Goal: Check status: Check status

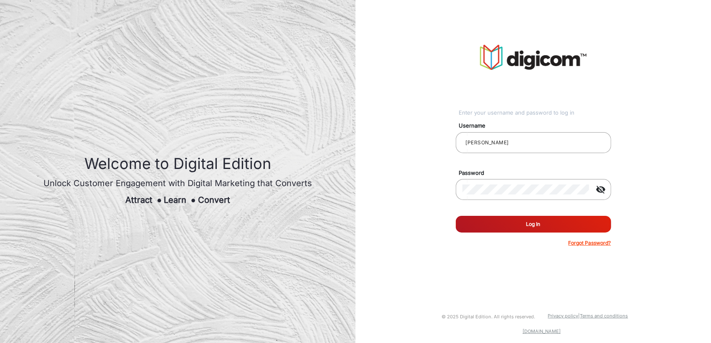
click at [518, 226] on button "Log In" at bounding box center [533, 224] width 155 height 17
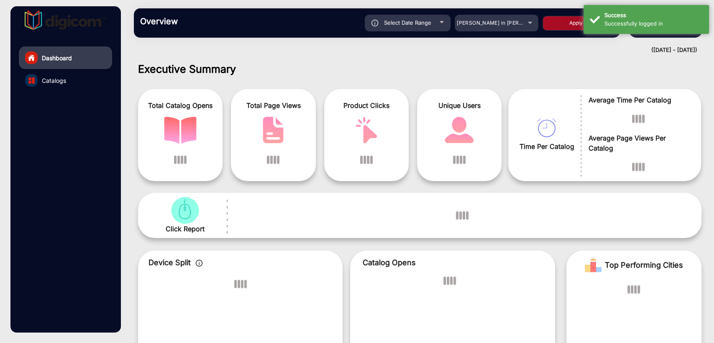
scroll to position [6, 0]
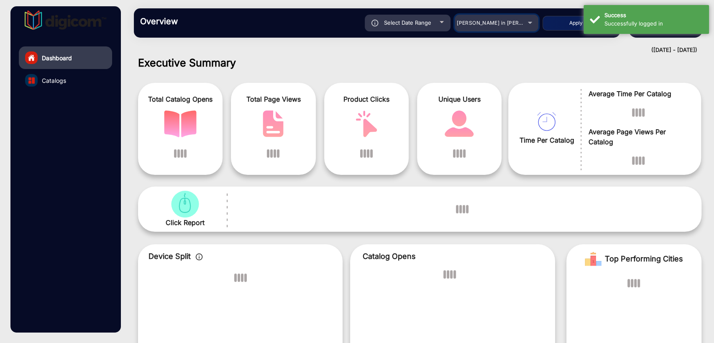
click at [496, 25] on span "[PERSON_NAME] in [PERSON_NAME]" at bounding box center [502, 23] width 92 height 6
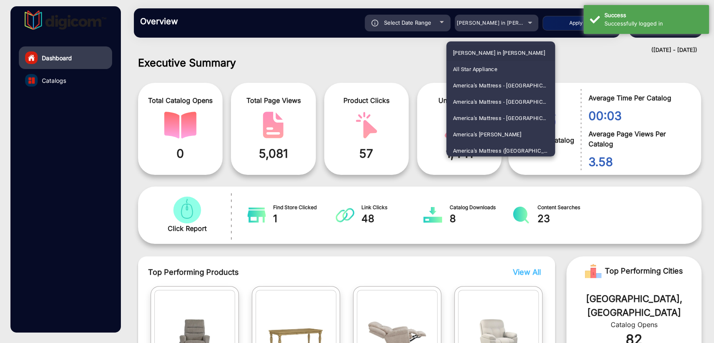
scroll to position [1893, 0]
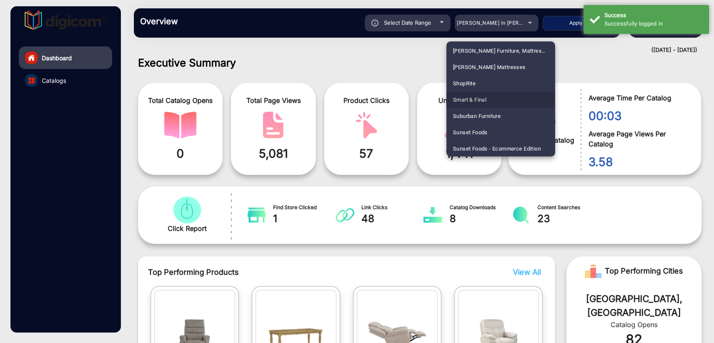
click at [487, 94] on mat-option "Smart & Final" at bounding box center [500, 100] width 109 height 16
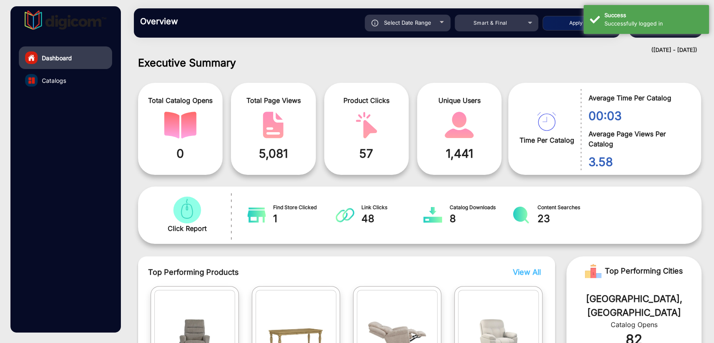
click at [391, 18] on div "Select Date Range" at bounding box center [408, 23] width 86 height 17
type input "[DATE]"
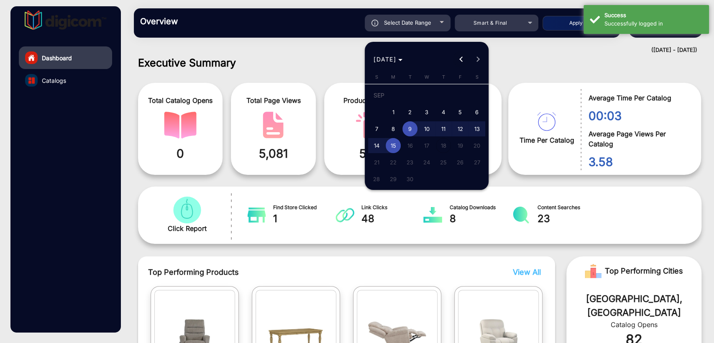
click at [454, 58] on span "Previous month" at bounding box center [461, 59] width 17 height 17
click at [454, 93] on span "1" at bounding box center [459, 96] width 15 height 17
type input "[DATE]"
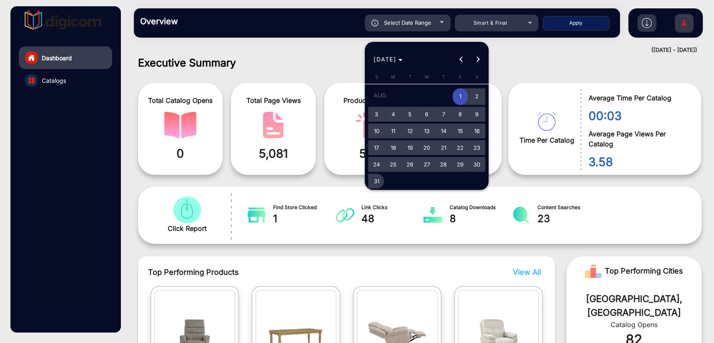
click at [377, 176] on span "31" at bounding box center [376, 180] width 15 height 15
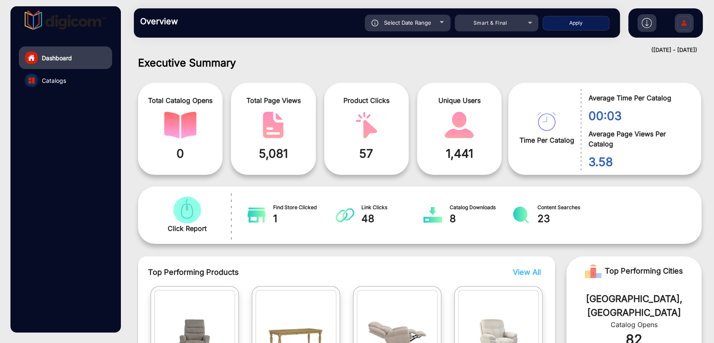
type input "[DATE]"
click at [583, 20] on button "Apply" at bounding box center [575, 23] width 67 height 15
type input "[DATE]"
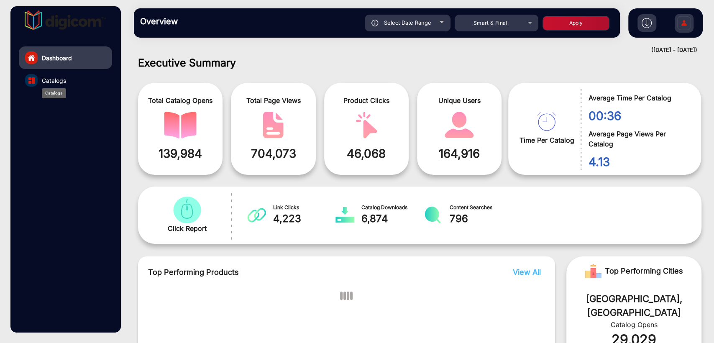
click at [54, 82] on span "Catalogs" at bounding box center [54, 80] width 24 height 9
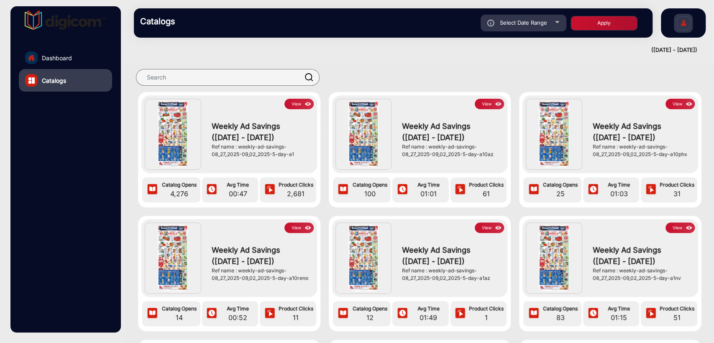
click at [64, 63] on link "Dashboard" at bounding box center [65, 57] width 93 height 23
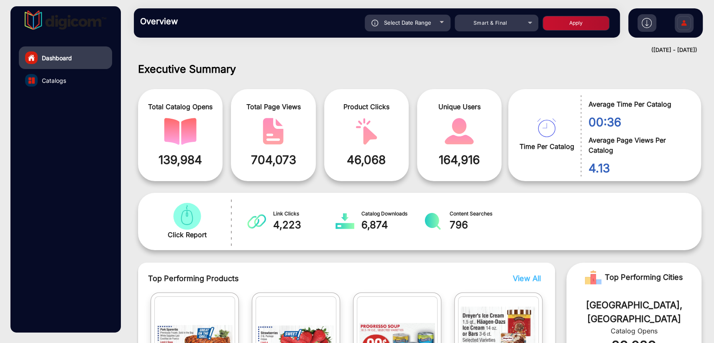
click at [408, 30] on div "Select Date Range" at bounding box center [408, 23] width 86 height 17
type input "[DATE]"
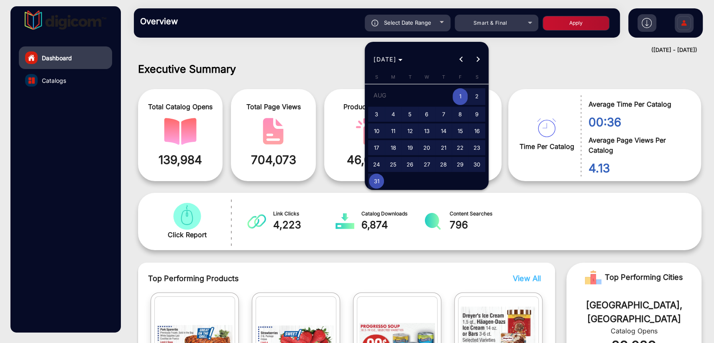
click at [464, 96] on span "1" at bounding box center [459, 96] width 15 height 17
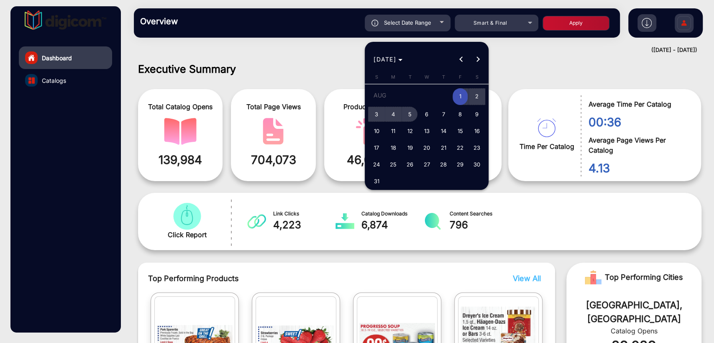
click at [407, 113] on span "5" at bounding box center [409, 114] width 15 height 15
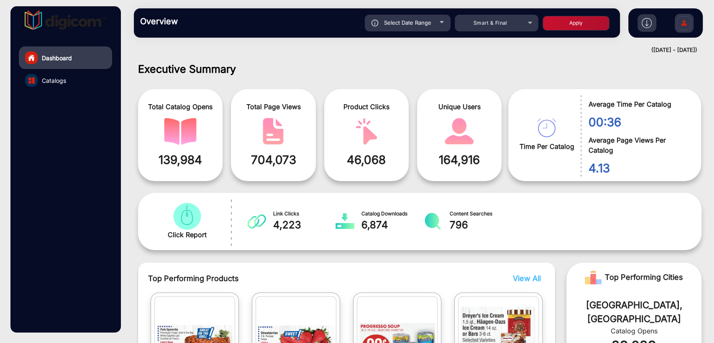
type input "[DATE]"
click at [557, 20] on button "Apply" at bounding box center [575, 23] width 67 height 15
type input "[DATE]"
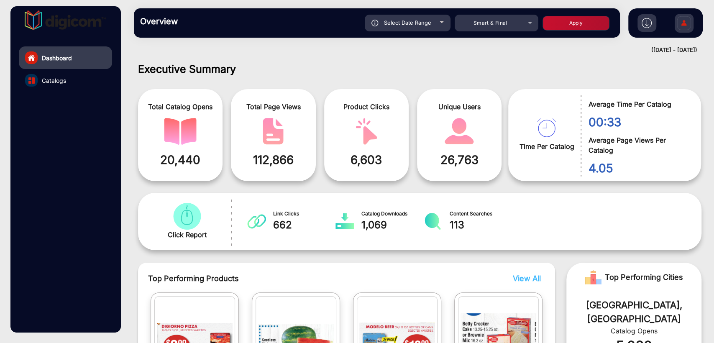
click at [54, 74] on link "Catalogs" at bounding box center [65, 80] width 93 height 23
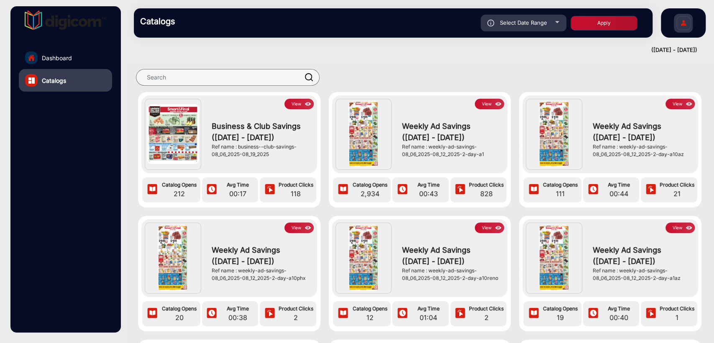
click at [72, 55] on link "Dashboard" at bounding box center [65, 57] width 93 height 23
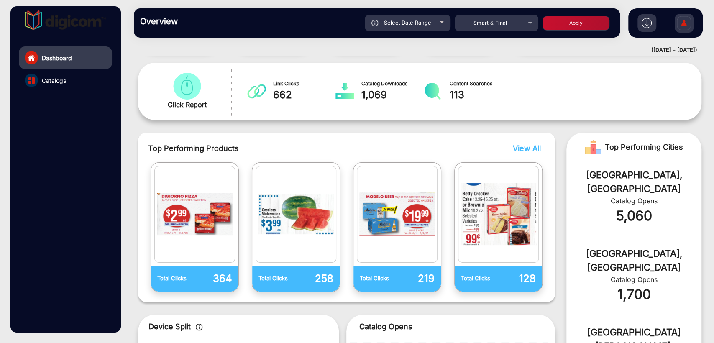
scroll to position [192, 0]
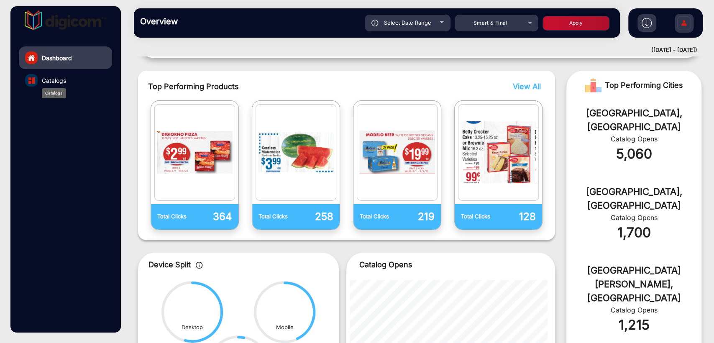
click at [54, 79] on span "Catalogs" at bounding box center [54, 80] width 24 height 9
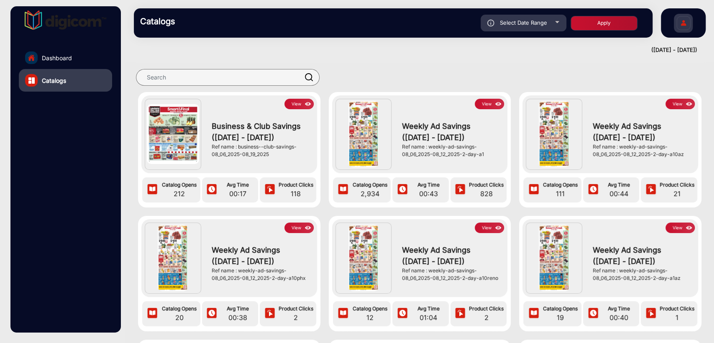
click at [301, 102] on button "View" at bounding box center [298, 104] width 29 height 10
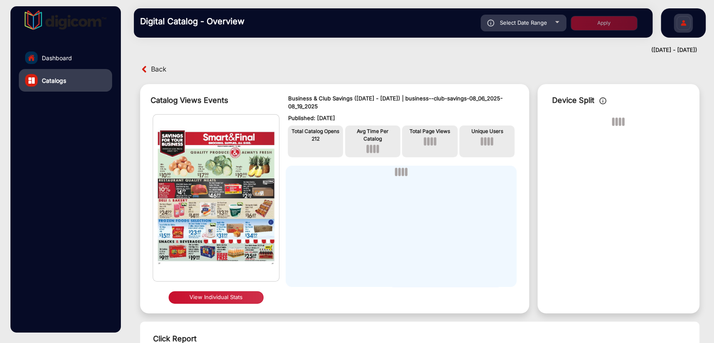
scroll to position [6, 0]
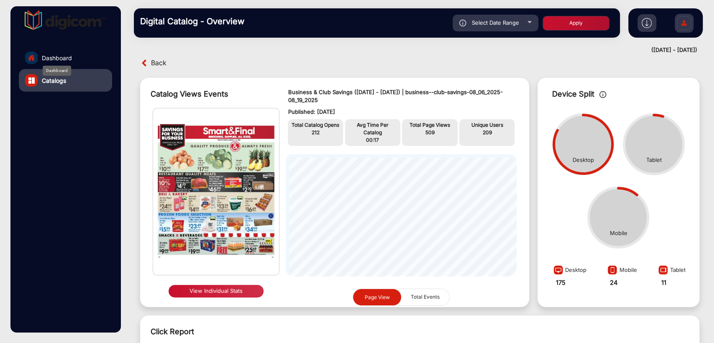
click at [59, 60] on span "Dashboard" at bounding box center [57, 58] width 30 height 9
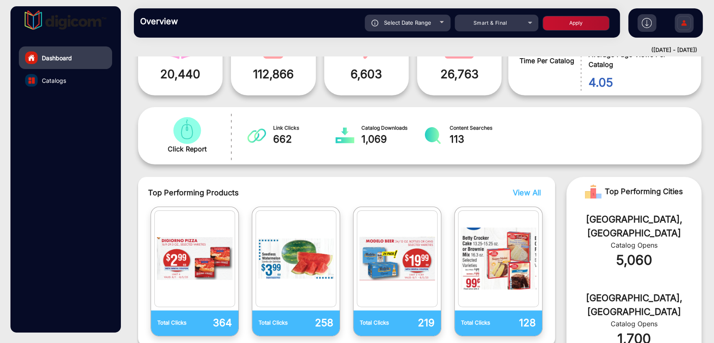
scroll to position [68, 0]
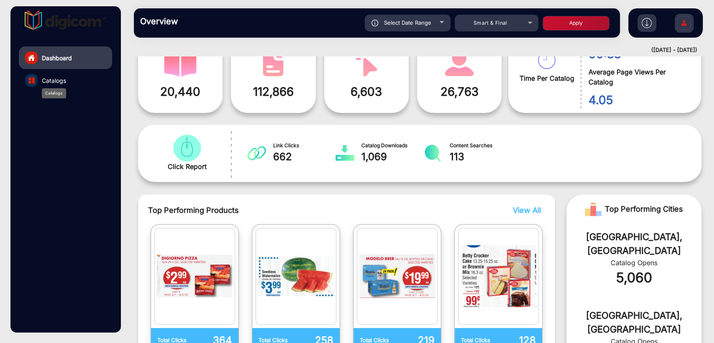
click at [52, 88] on div "Catalogs" at bounding box center [54, 93] width 24 height 10
click at [54, 88] on div "Catalogs" at bounding box center [54, 93] width 24 height 10
click at [57, 82] on span "Catalogs" at bounding box center [54, 80] width 24 height 9
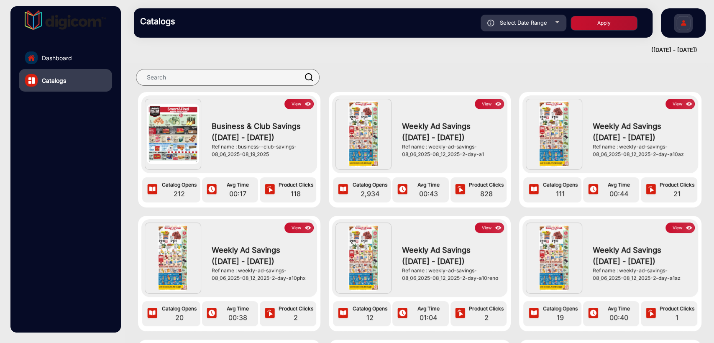
click at [175, 192] on span "212" at bounding box center [180, 194] width 38 height 10
click at [248, 191] on span "00:17" at bounding box center [237, 194] width 36 height 10
click at [352, 69] on div at bounding box center [413, 77] width 559 height 17
click at [53, 59] on span "Dashboard" at bounding box center [57, 58] width 30 height 9
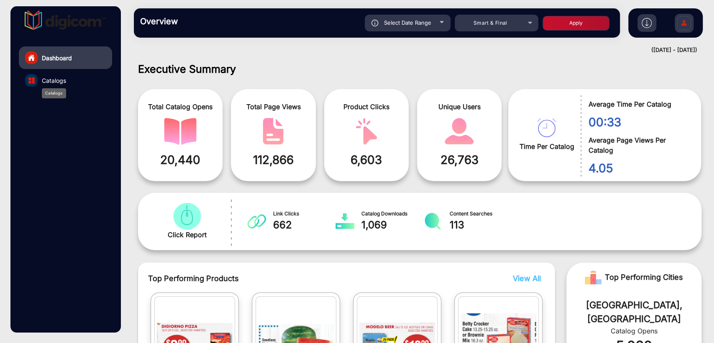
click at [53, 80] on span "Catalogs" at bounding box center [54, 80] width 24 height 9
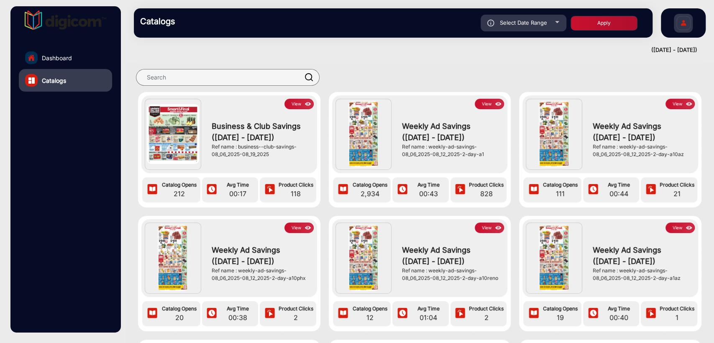
click at [286, 105] on button "View" at bounding box center [298, 104] width 29 height 10
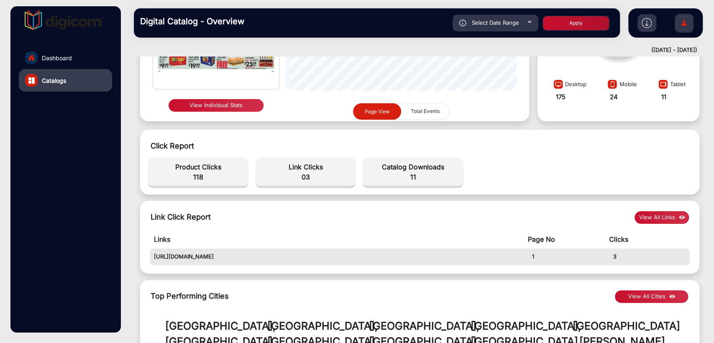
scroll to position [6, 0]
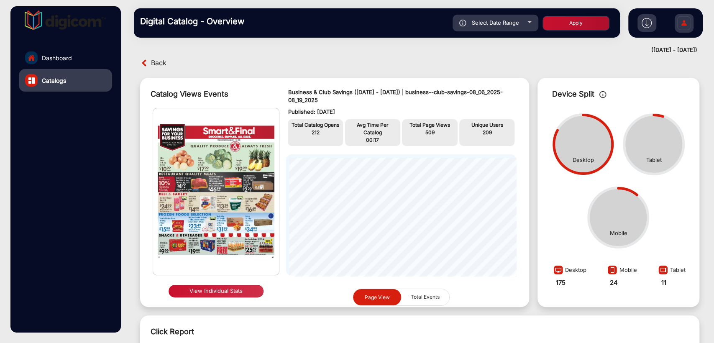
click at [210, 291] on button "View Individual Stats" at bounding box center [215, 291] width 95 height 13
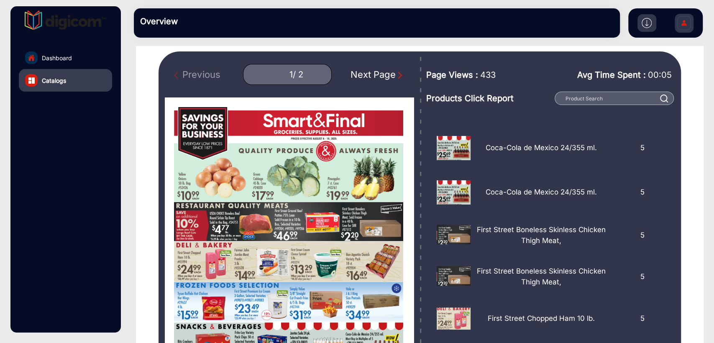
scroll to position [247, 0]
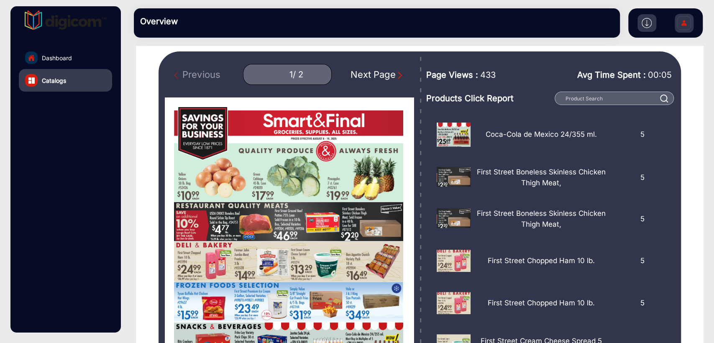
drag, startPoint x: 497, startPoint y: 73, endPoint x: 471, endPoint y: 73, distance: 25.9
click at [471, 73] on div "Page Views : 433" at bounding box center [476, 75] width 100 height 29
click at [513, 72] on div "Page Views : 433" at bounding box center [476, 75] width 100 height 29
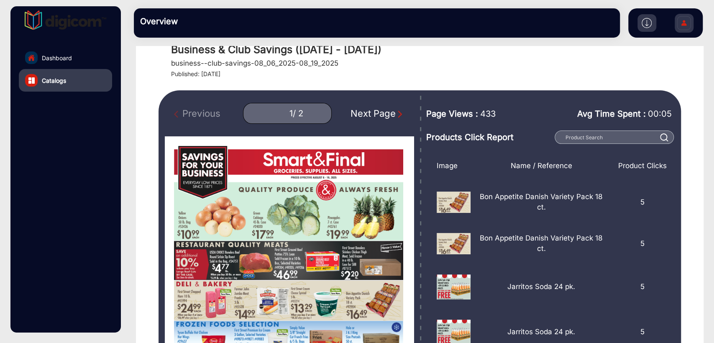
scroll to position [0, 0]
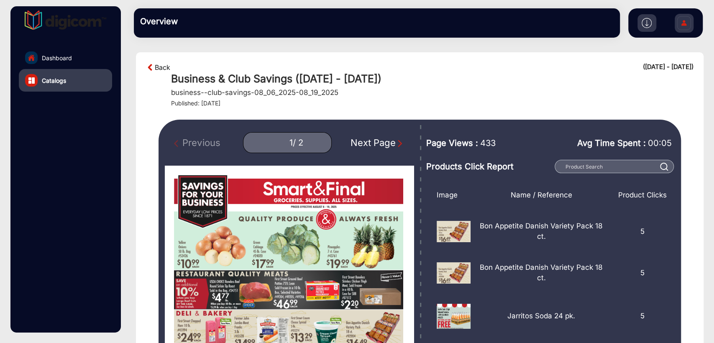
click at [160, 66] on link "Back" at bounding box center [162, 67] width 15 height 10
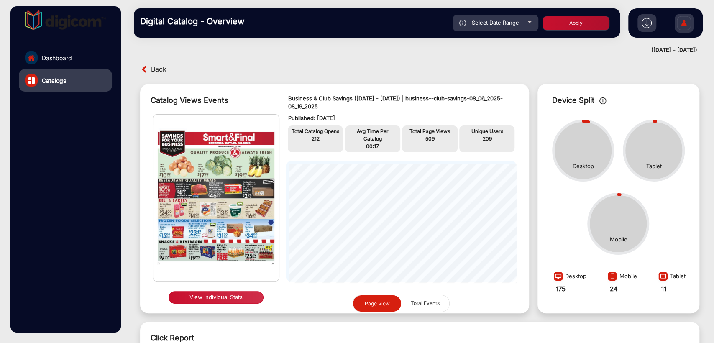
scroll to position [7, 0]
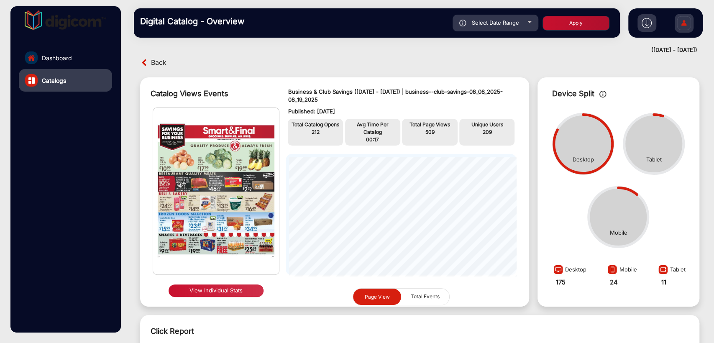
click at [37, 51] on link "Dashboard" at bounding box center [65, 57] width 93 height 23
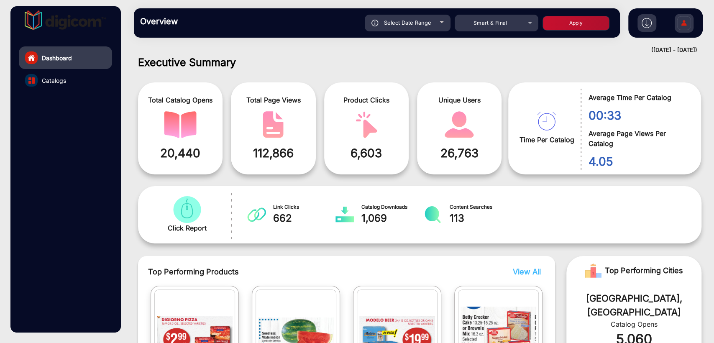
scroll to position [6, 0]
